Goal: Task Accomplishment & Management: Manage account settings

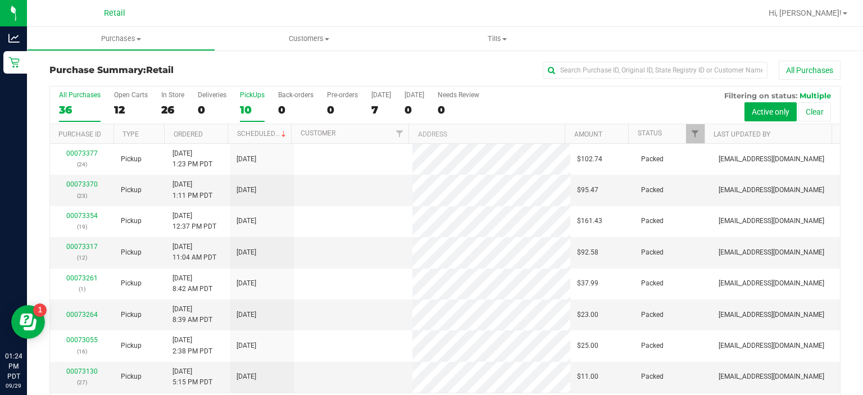
click at [253, 95] on div "PickUps" at bounding box center [252, 95] width 25 height 8
click at [0, 0] on input "PickUps 10" at bounding box center [0, 0] width 0 height 0
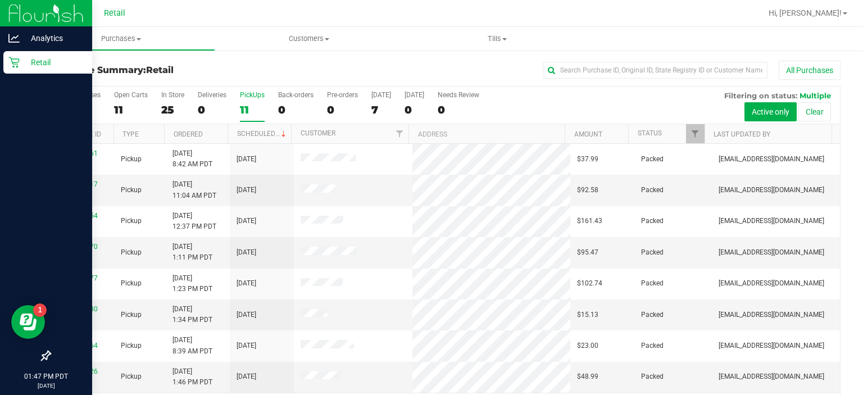
click at [10, 69] on div "Retail" at bounding box center [47, 62] width 89 height 22
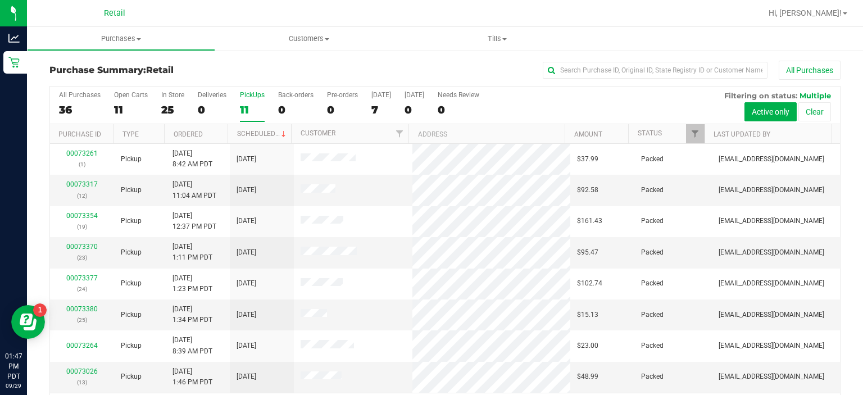
click at [257, 96] on div "PickUps" at bounding box center [252, 95] width 25 height 8
click at [0, 0] on input "PickUps 11" at bounding box center [0, 0] width 0 height 0
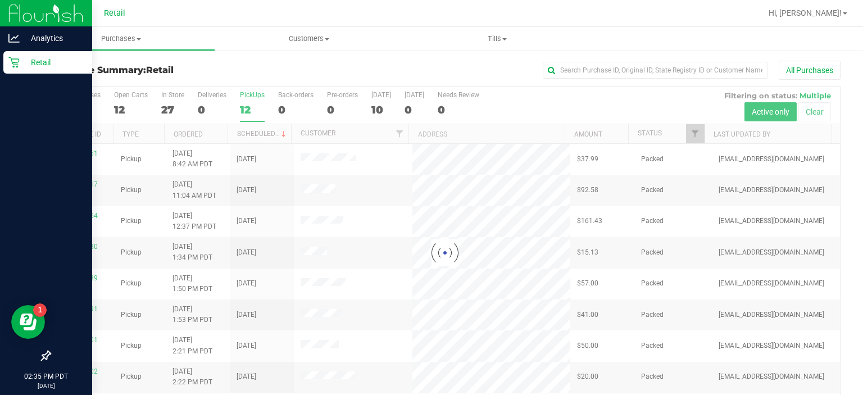
click at [18, 69] on div "Retail" at bounding box center [47, 62] width 89 height 22
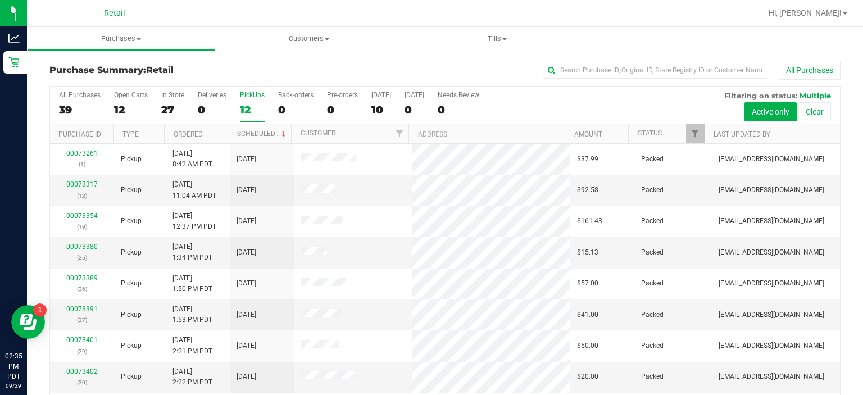
click at [259, 91] on div "PickUps" at bounding box center [252, 95] width 25 height 8
click at [0, 0] on input "PickUps 12" at bounding box center [0, 0] width 0 height 0
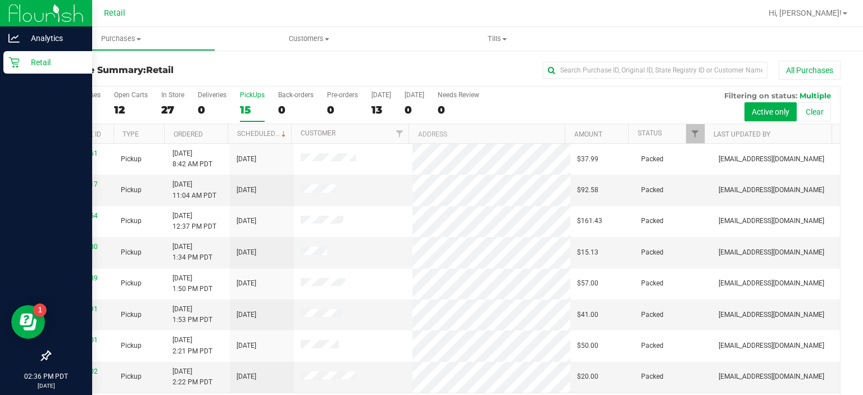
click at [12, 67] on icon at bounding box center [13, 62] width 11 height 11
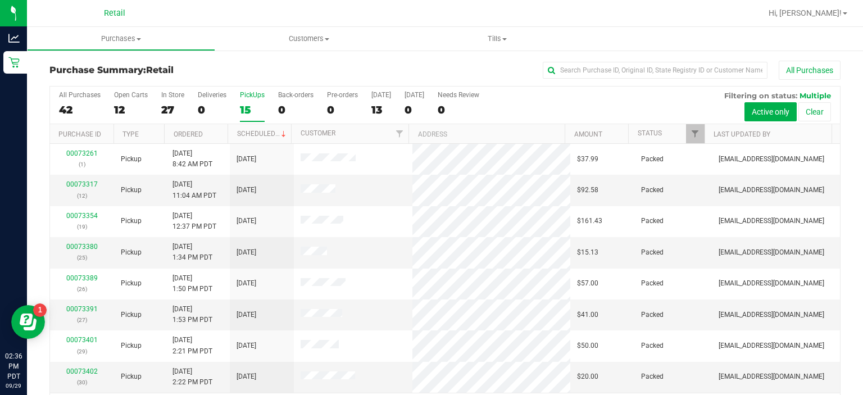
click at [256, 91] on div "PickUps" at bounding box center [252, 95] width 25 height 8
click at [0, 0] on input "PickUps 15" at bounding box center [0, 0] width 0 height 0
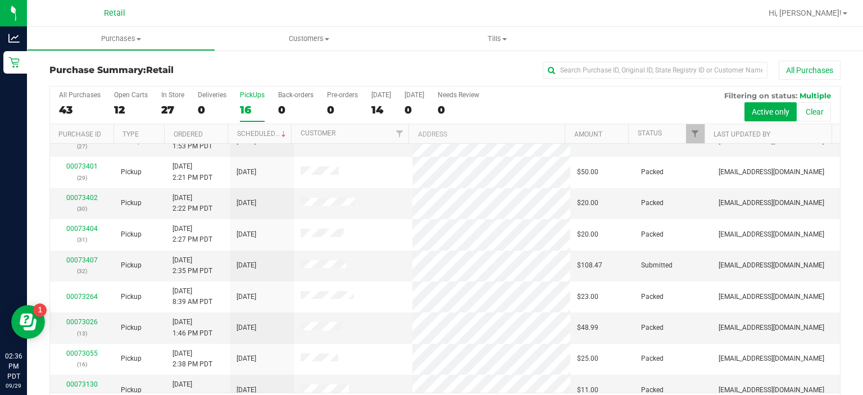
scroll to position [176, 0]
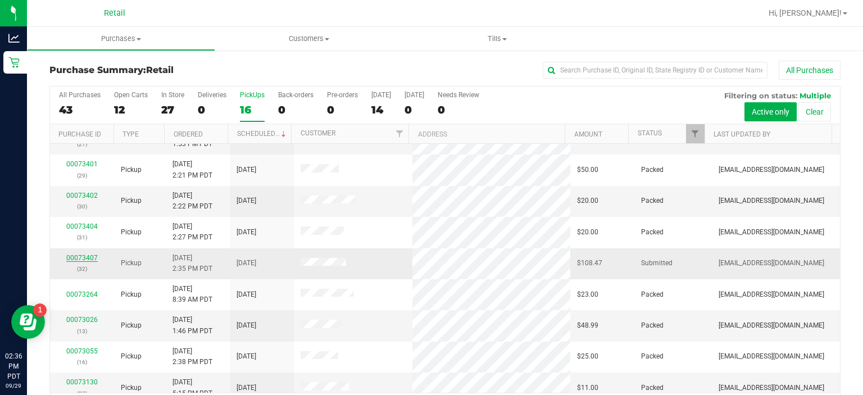
click at [85, 256] on link "00073407" at bounding box center [81, 258] width 31 height 8
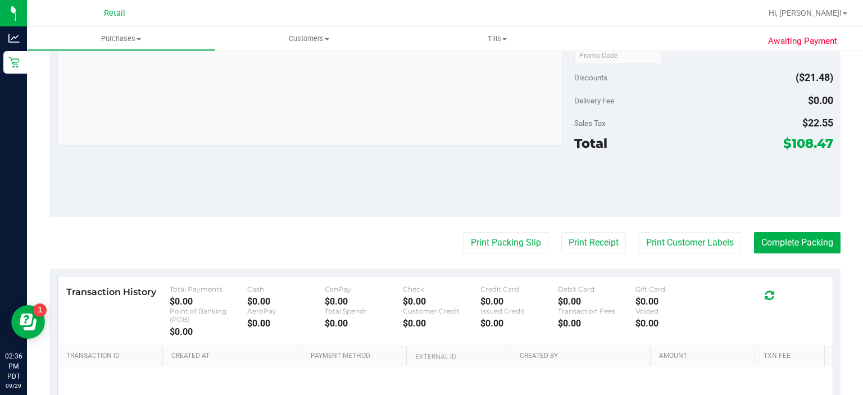
scroll to position [387, 0]
click at [490, 241] on button "Print Packing Slip" at bounding box center [505, 241] width 85 height 21
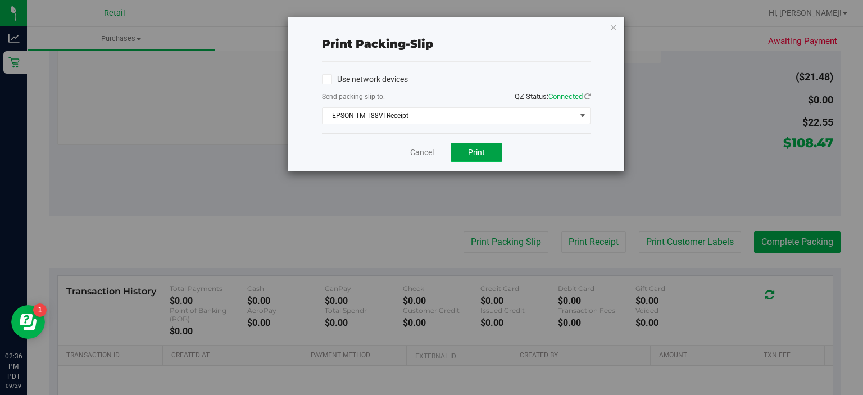
click at [500, 148] on button "Print" at bounding box center [476, 152] width 52 height 19
click at [420, 150] on link "Cancel" at bounding box center [422, 153] width 24 height 12
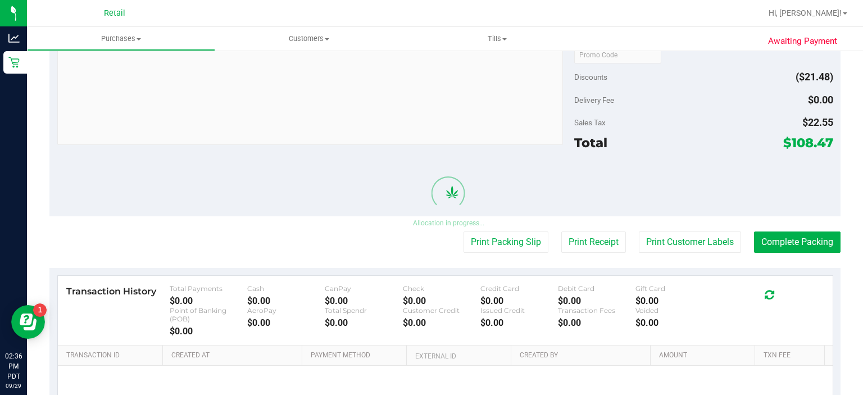
scroll to position [413, 0]
click at [791, 243] on button "Complete Packing" at bounding box center [797, 241] width 86 height 21
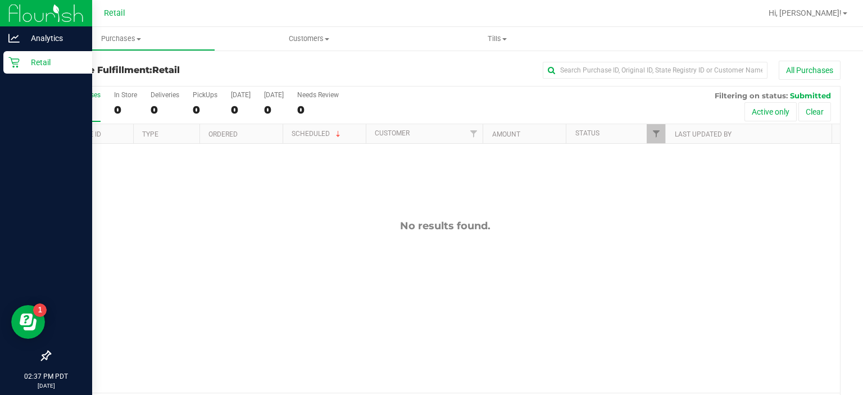
click at [21, 67] on p "Retail" at bounding box center [53, 62] width 67 height 13
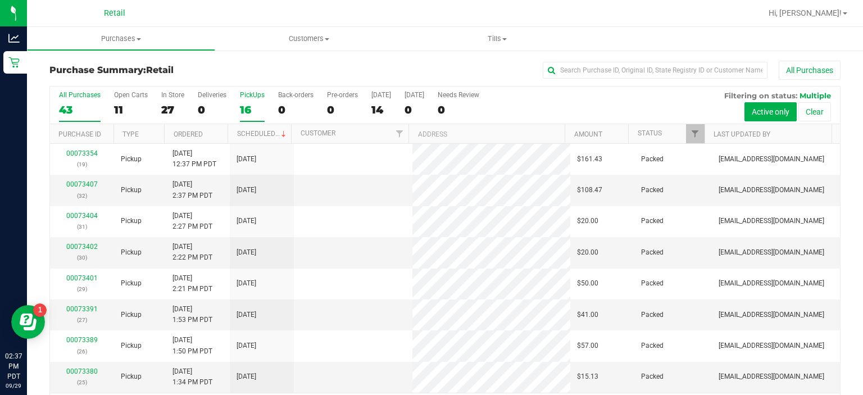
click at [259, 97] on div "PickUps" at bounding box center [252, 95] width 25 height 8
click at [0, 0] on input "PickUps 16" at bounding box center [0, 0] width 0 height 0
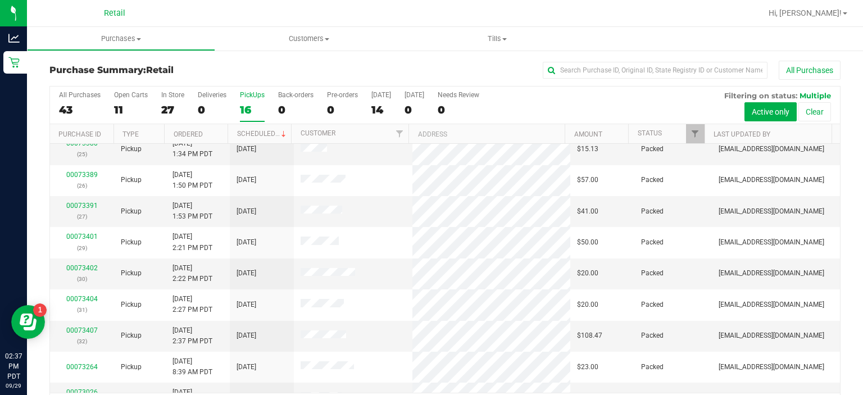
scroll to position [107, 0]
